Goal: Entertainment & Leisure: Browse casually

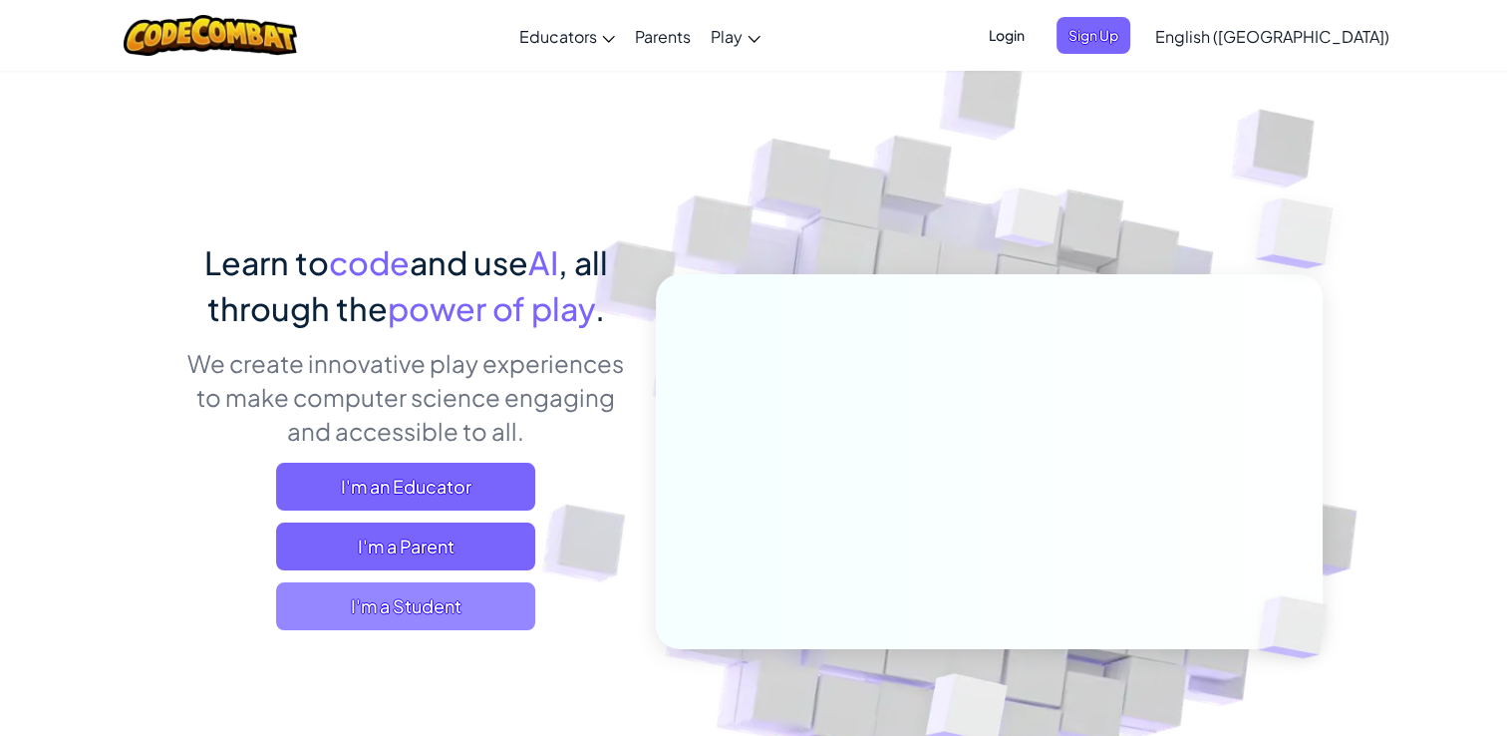
click at [379, 609] on span "I'm a Student" at bounding box center [405, 606] width 259 height 48
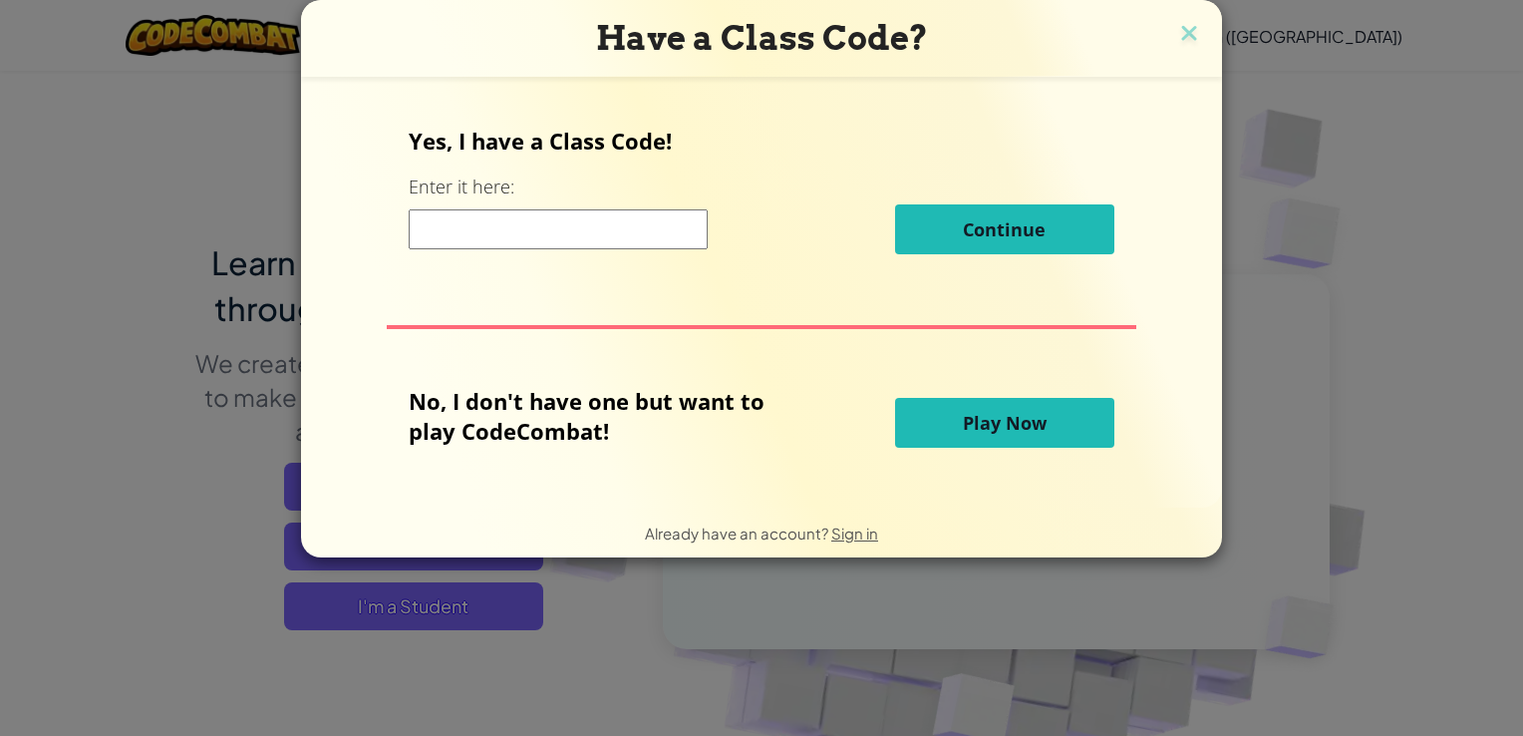
click at [983, 433] on span "Play Now" at bounding box center [1005, 423] width 84 height 24
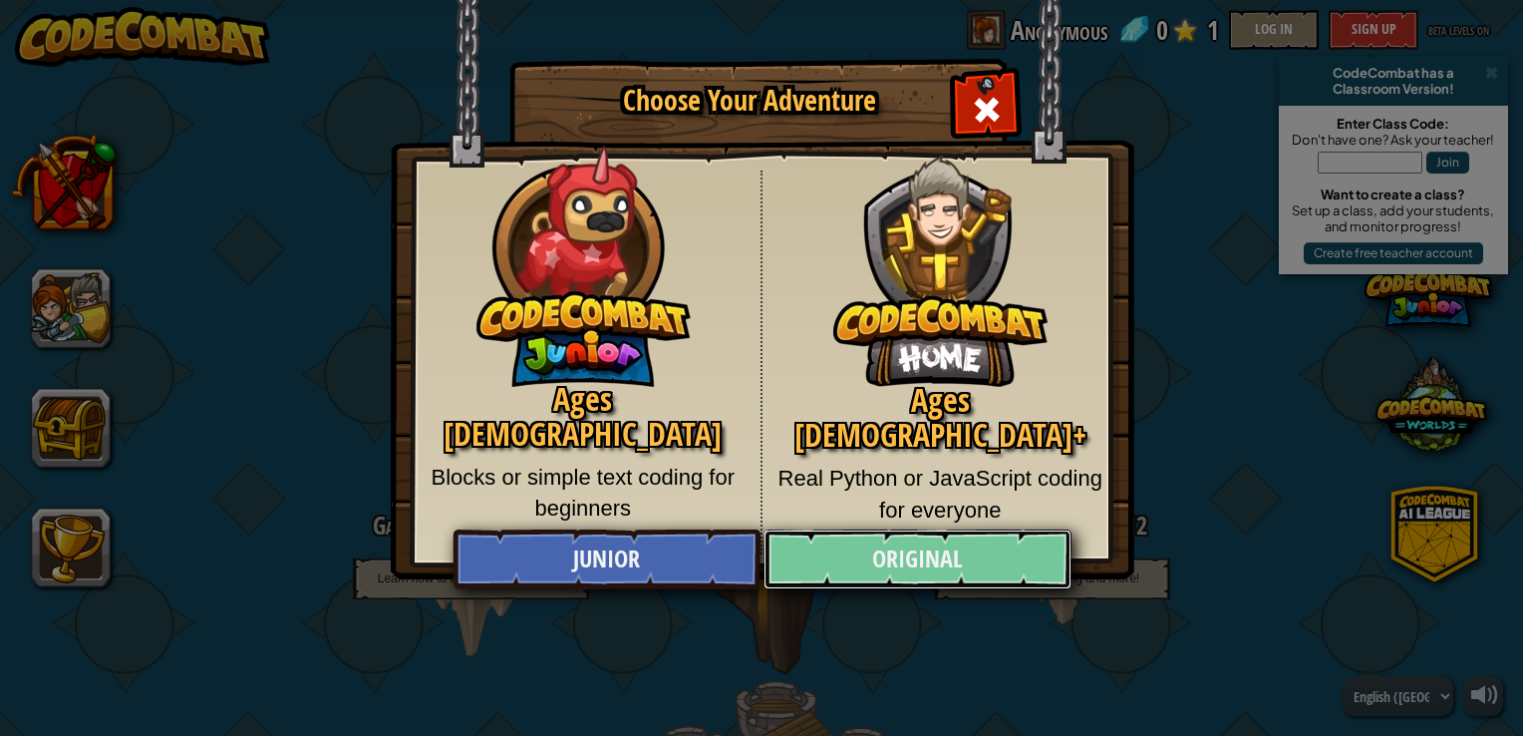
click at [904, 544] on link "Original" at bounding box center [917, 559] width 307 height 60
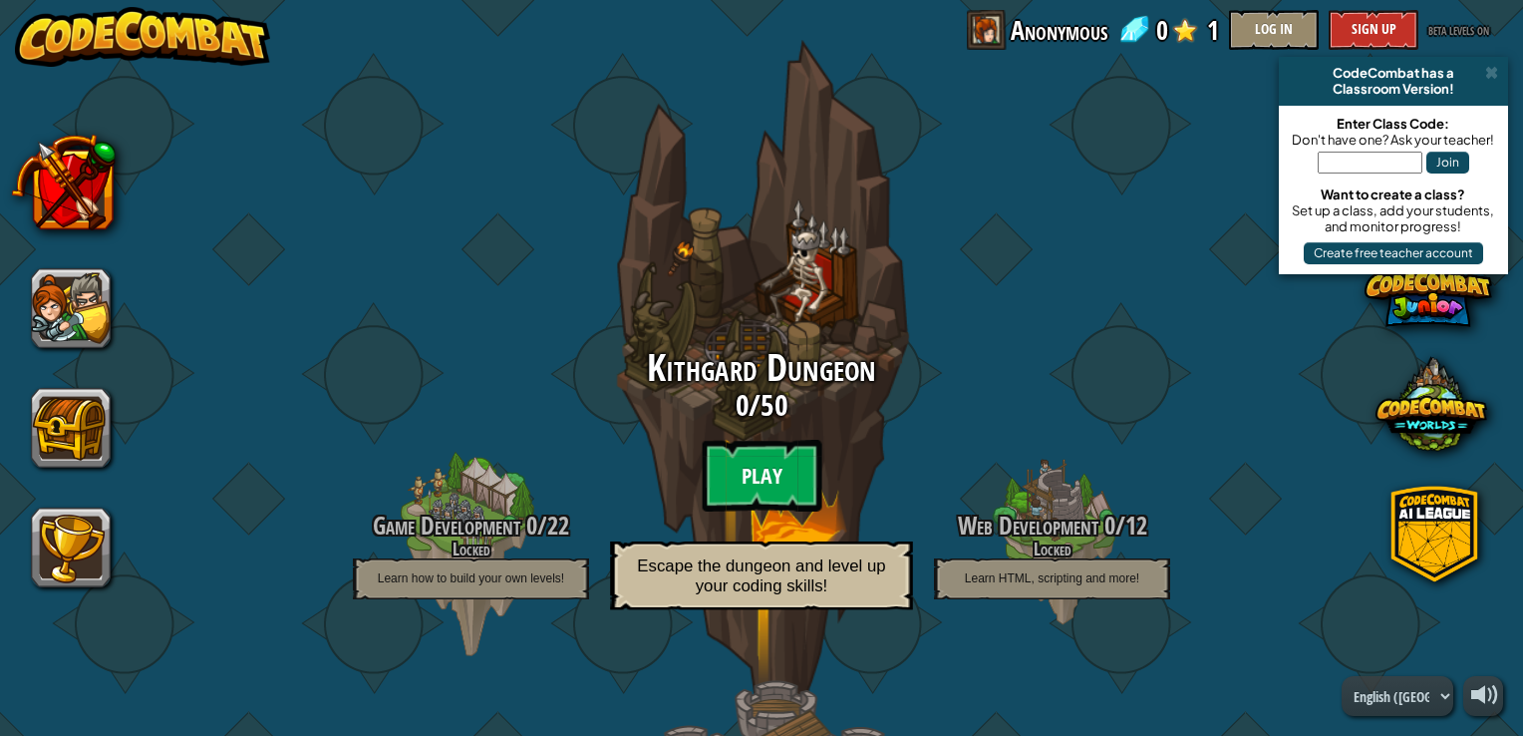
click at [745, 465] on btn "Play" at bounding box center [762, 476] width 120 height 72
